Goal: Task Accomplishment & Management: Manage account settings

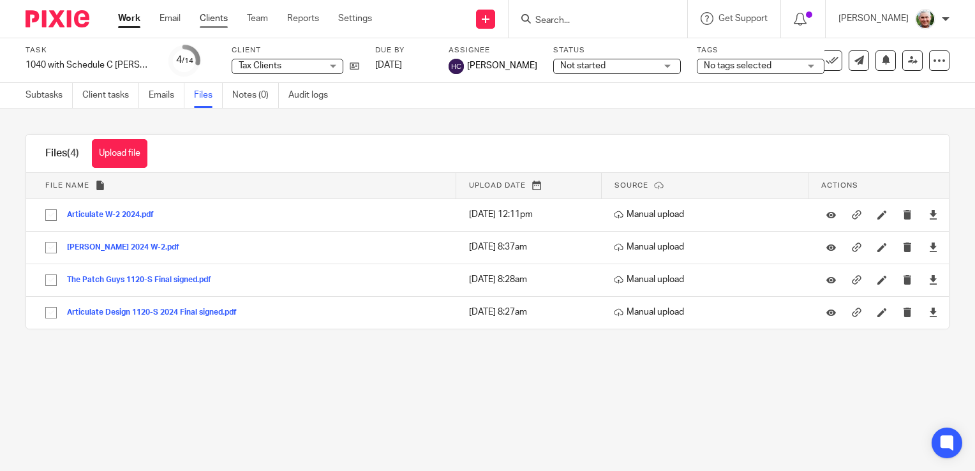
click at [218, 19] on link "Clients" at bounding box center [214, 18] width 28 height 13
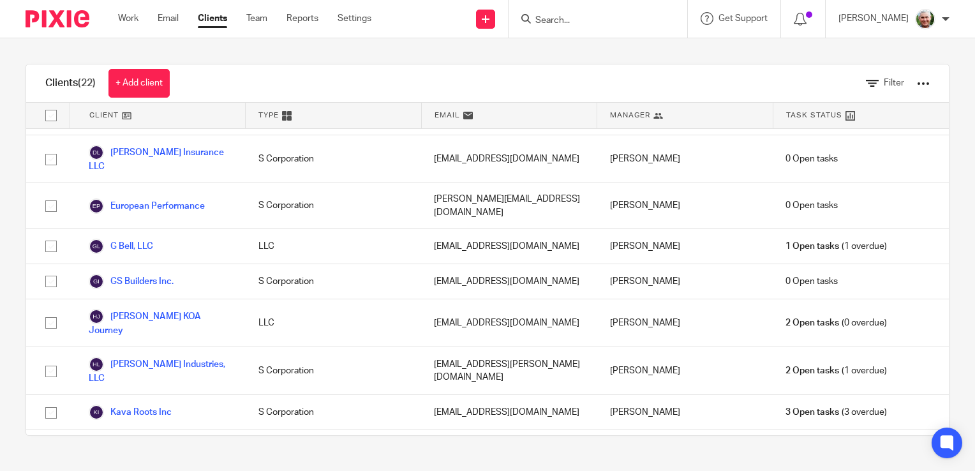
scroll to position [245, 0]
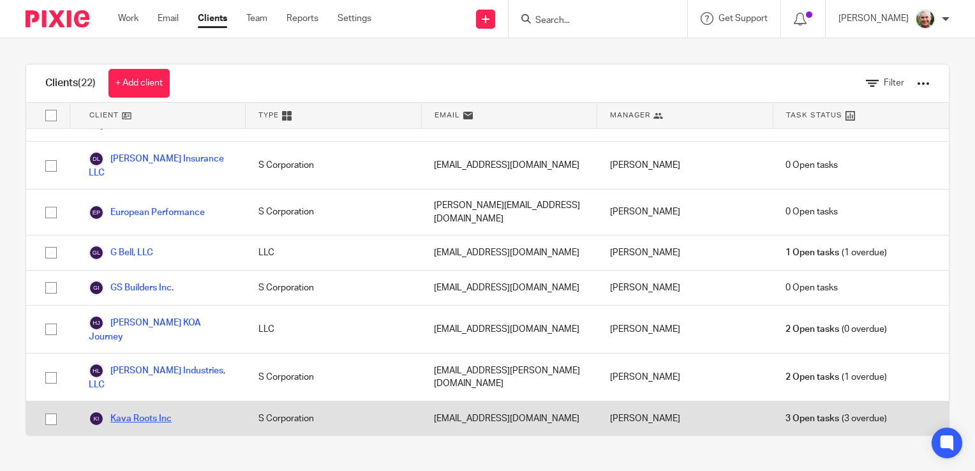
click at [128, 411] on link "Kava Roots Inc" at bounding box center [130, 418] width 83 height 15
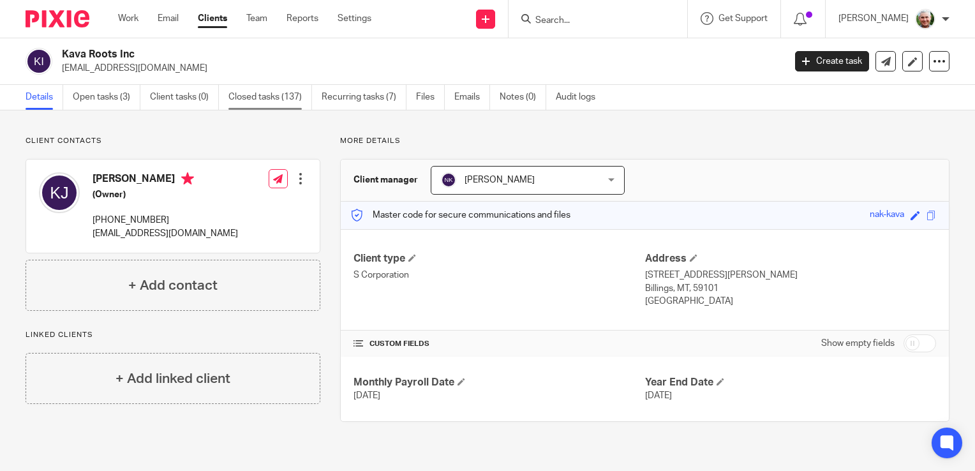
click at [268, 96] on link "Closed tasks (137)" at bounding box center [270, 97] width 84 height 25
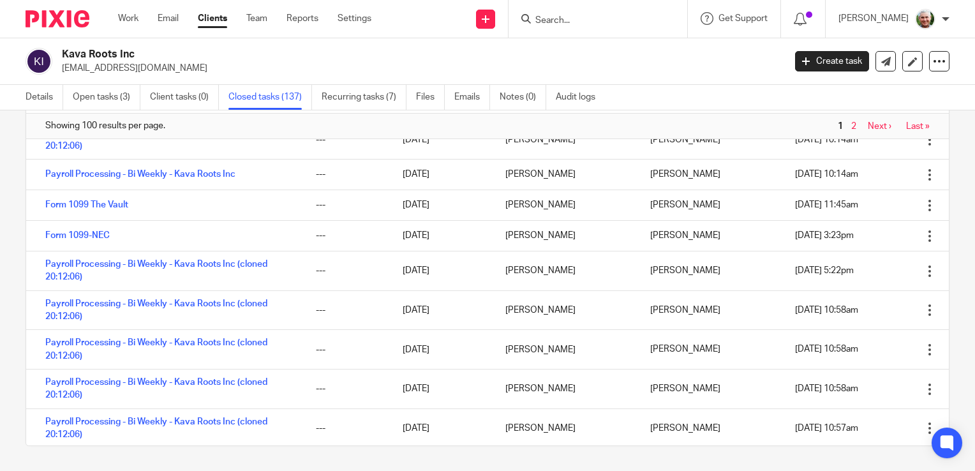
scroll to position [2410, 0]
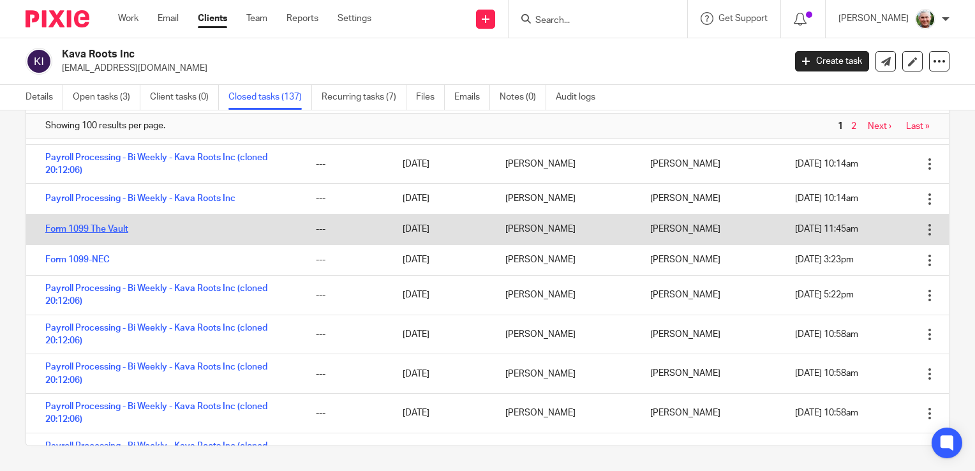
click at [77, 226] on link "Form 1099 The Vault" at bounding box center [86, 229] width 83 height 9
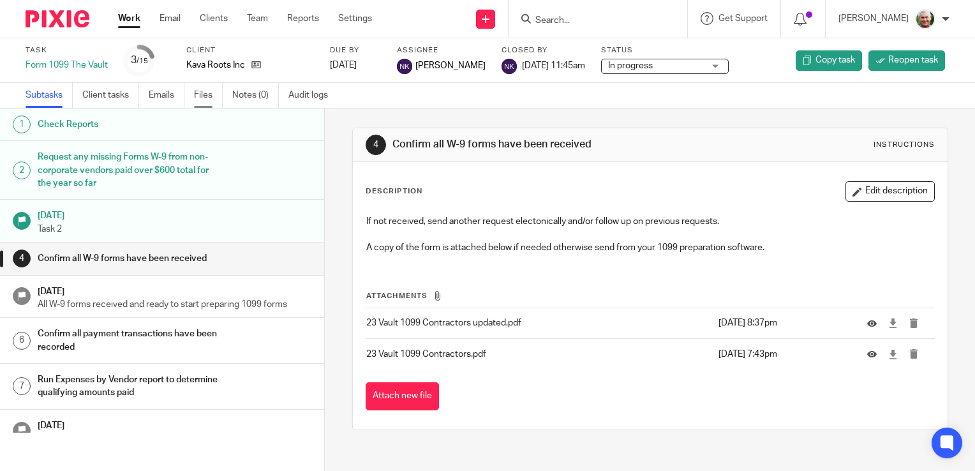
click at [203, 96] on link "Files" at bounding box center [208, 95] width 29 height 25
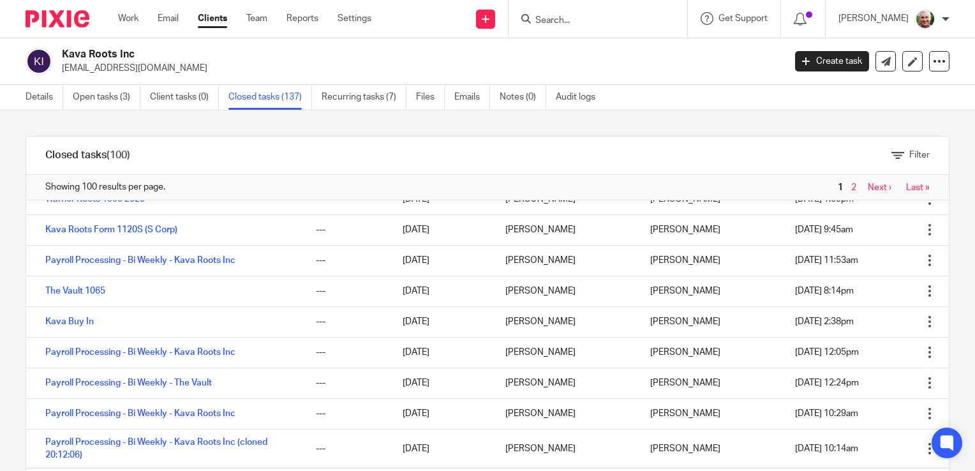
scroll to position [2161, 0]
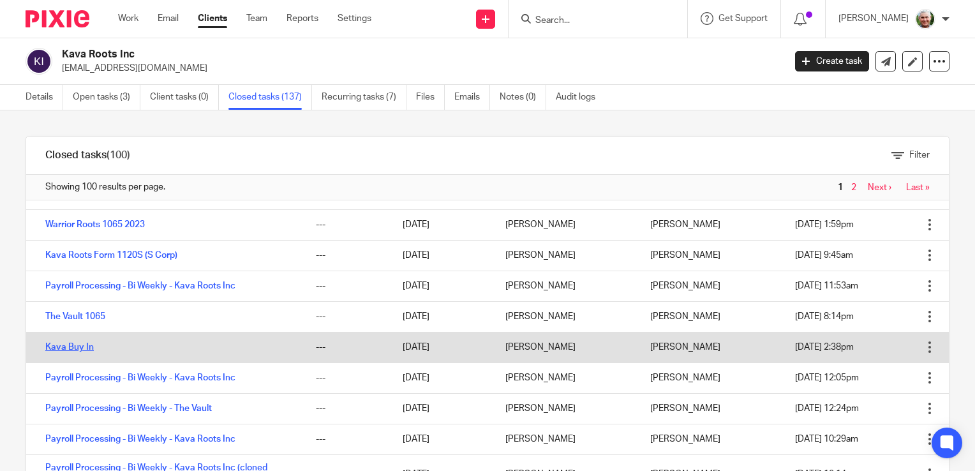
click at [80, 346] on link "Kava Buy In" at bounding box center [69, 347] width 49 height 9
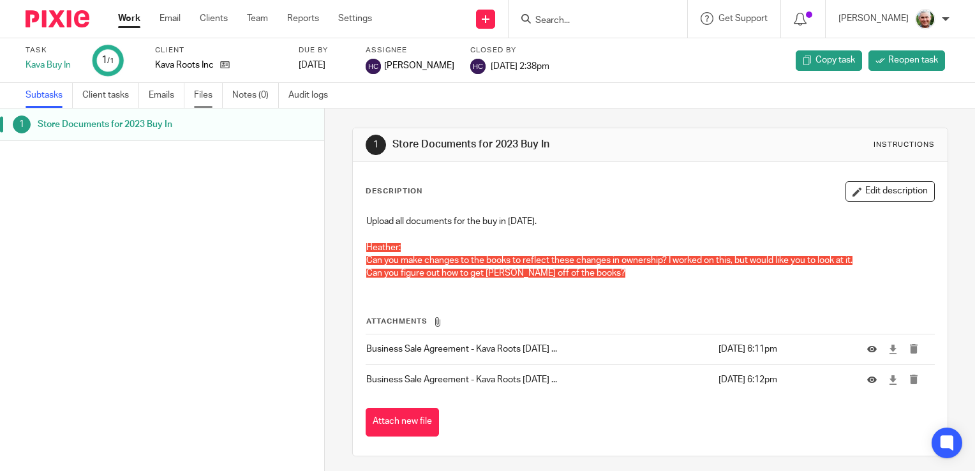
click at [202, 93] on link "Files" at bounding box center [208, 95] width 29 height 25
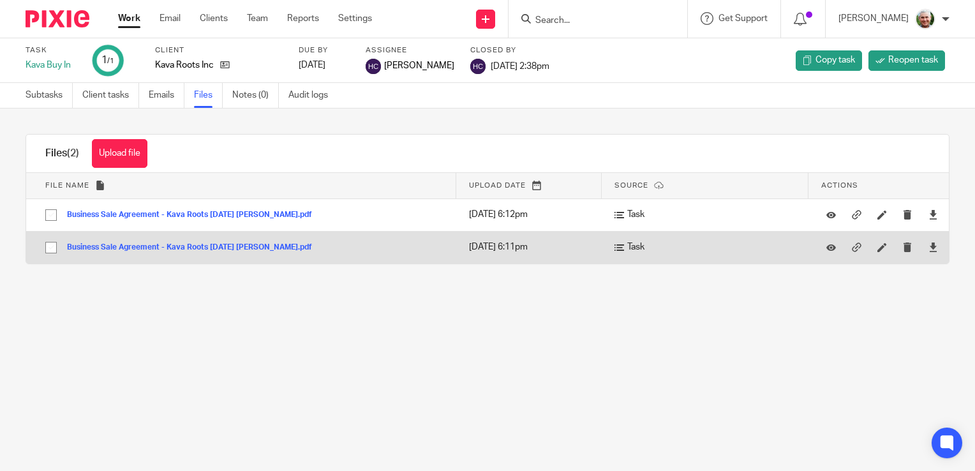
click at [239, 246] on button "Business Sale Agreement - Kava Roots July 2023 Heitz.pdf" at bounding box center [194, 247] width 255 height 9
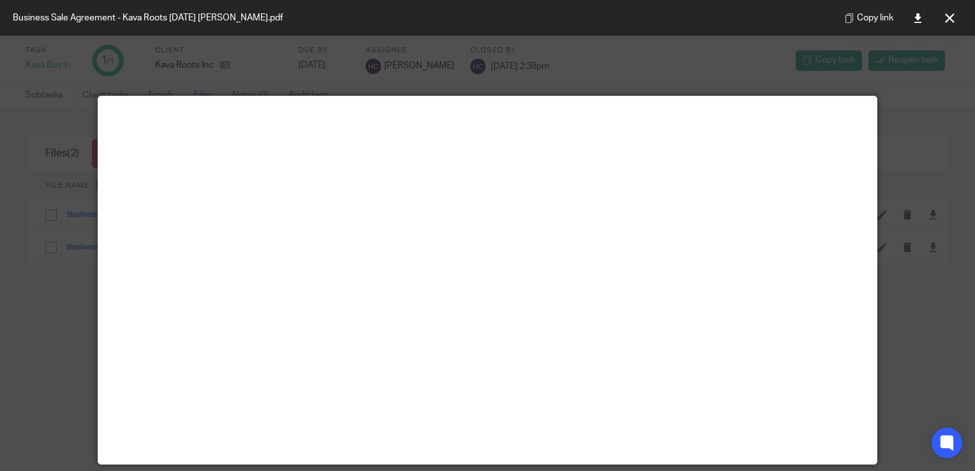
drag, startPoint x: 872, startPoint y: 371, endPoint x: 38, endPoint y: 55, distance: 891.6
click at [38, 55] on div at bounding box center [487, 235] width 975 height 471
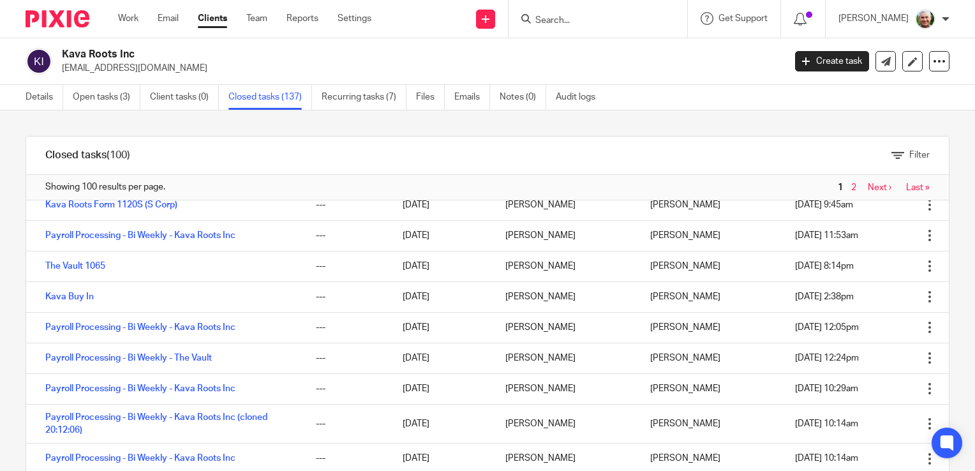
scroll to position [2186, 0]
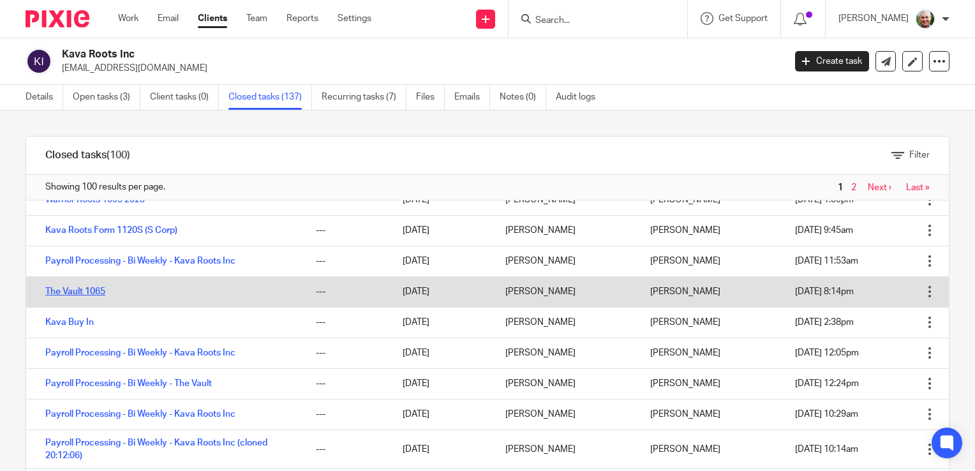
click at [87, 292] on link "The Vault 1065" at bounding box center [75, 291] width 60 height 9
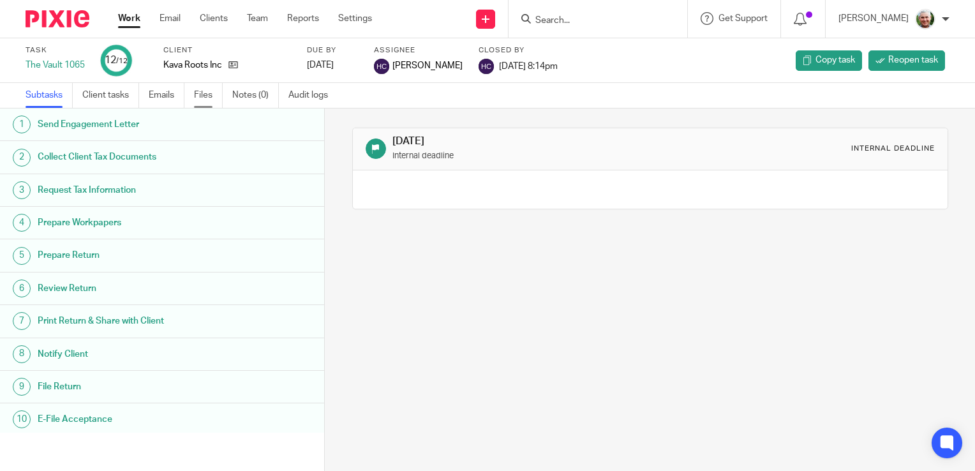
click at [206, 93] on link "Files" at bounding box center [208, 95] width 29 height 25
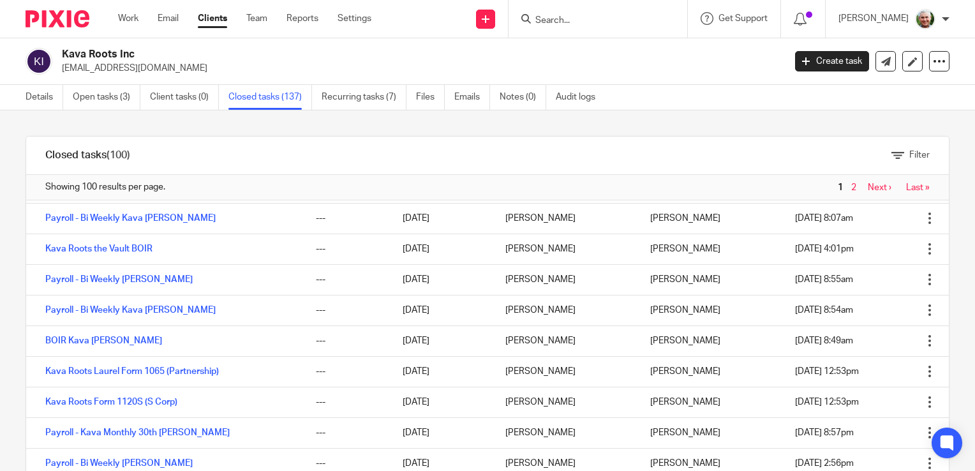
scroll to position [837, 0]
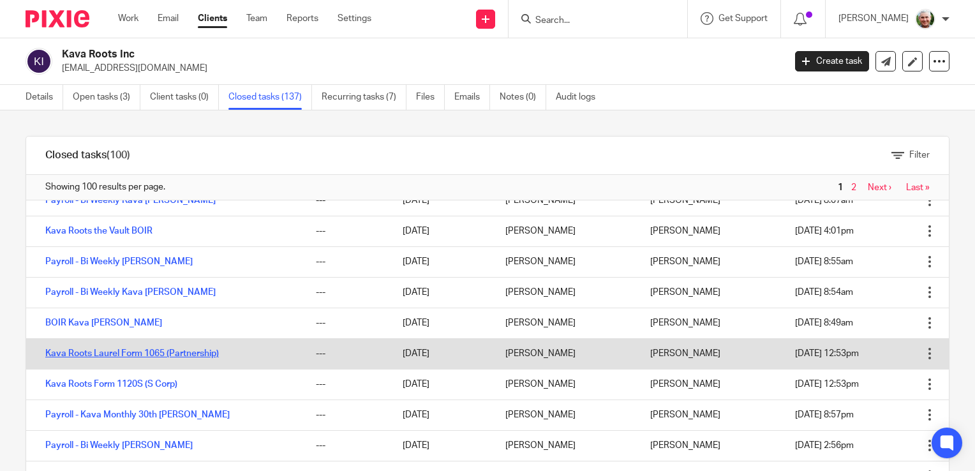
click at [189, 354] on link "Kava Roots Laurel Form 1065 (Partnership)" at bounding box center [132, 353] width 174 height 9
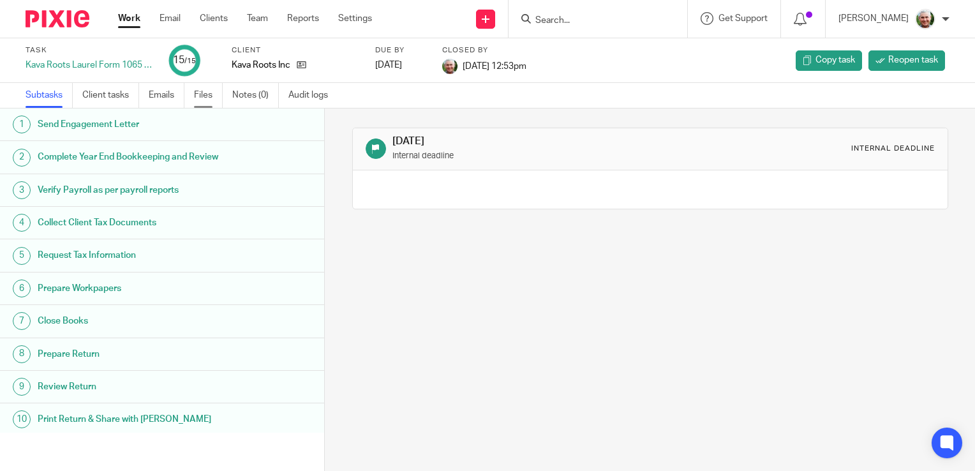
click at [202, 96] on link "Files" at bounding box center [208, 95] width 29 height 25
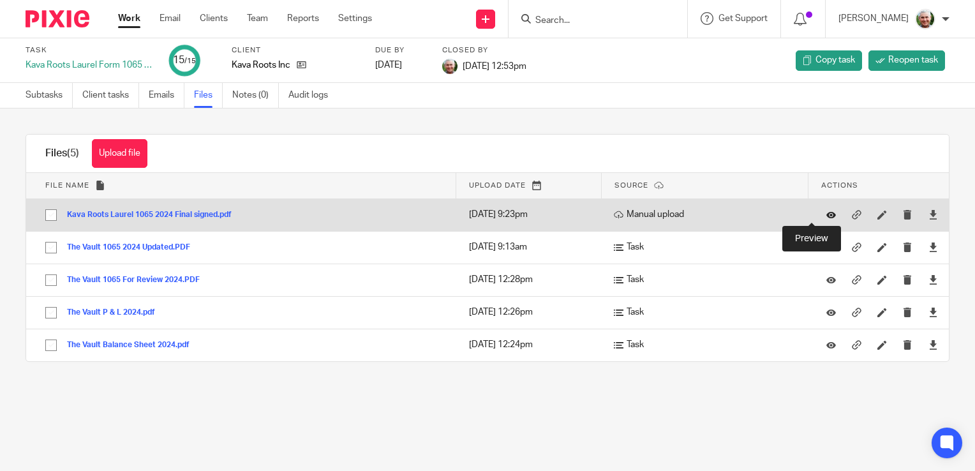
click at [826, 213] on icon at bounding box center [831, 215] width 10 height 10
